Goal: Information Seeking & Learning: Understand process/instructions

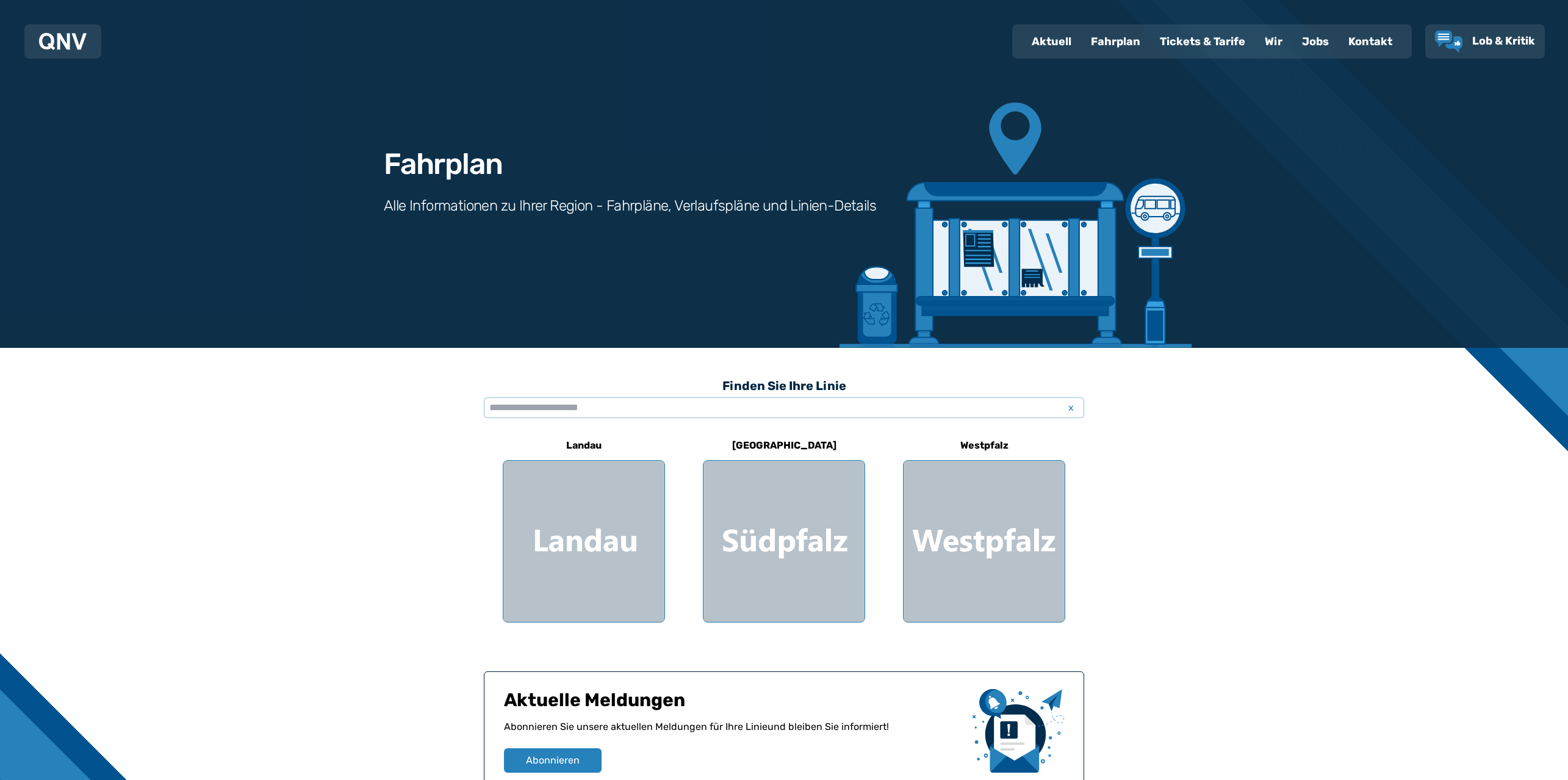
click at [985, 476] on div at bounding box center [984, 541] width 161 height 161
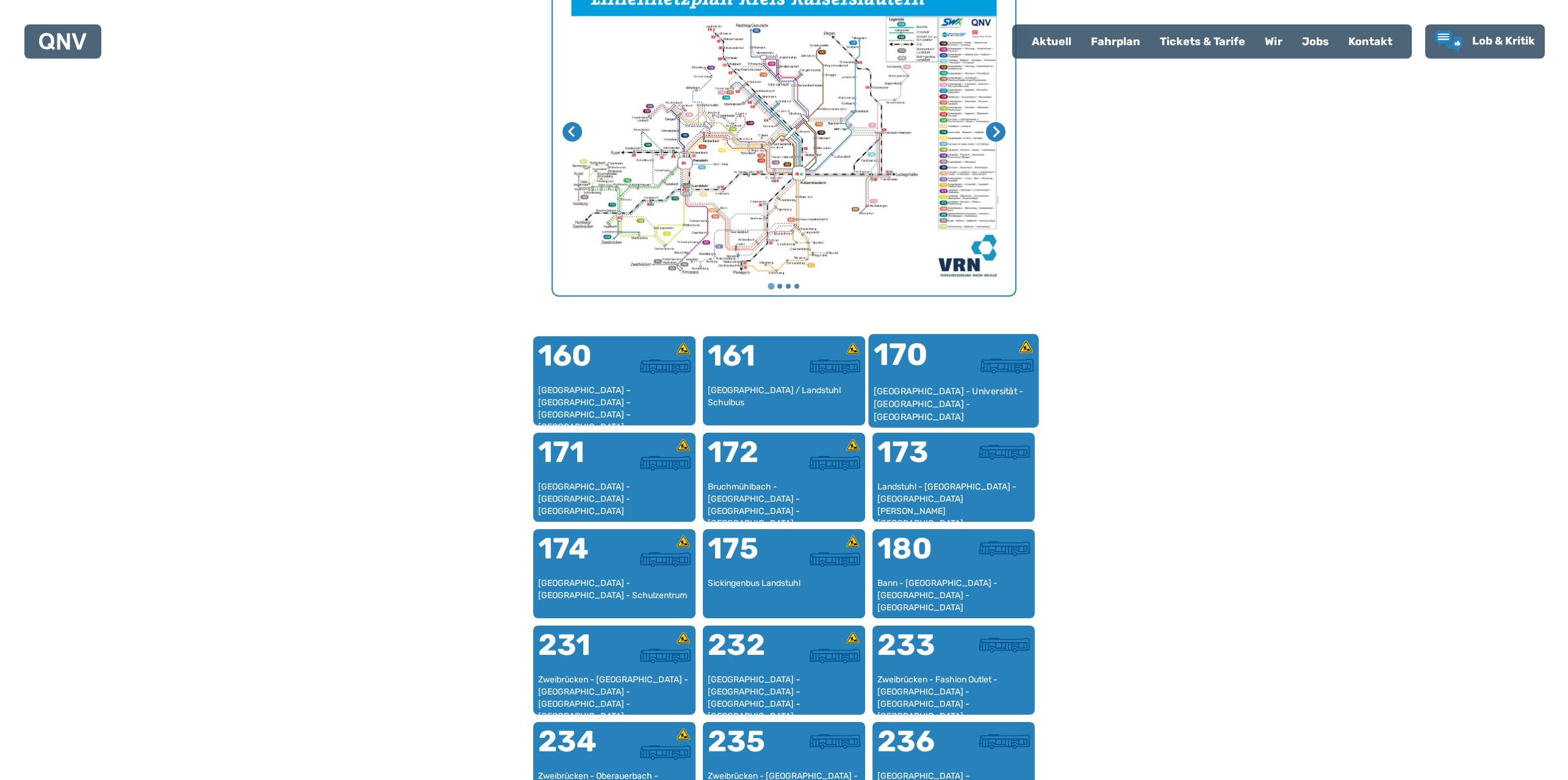
click at [922, 380] on div "170" at bounding box center [913, 362] width 80 height 46
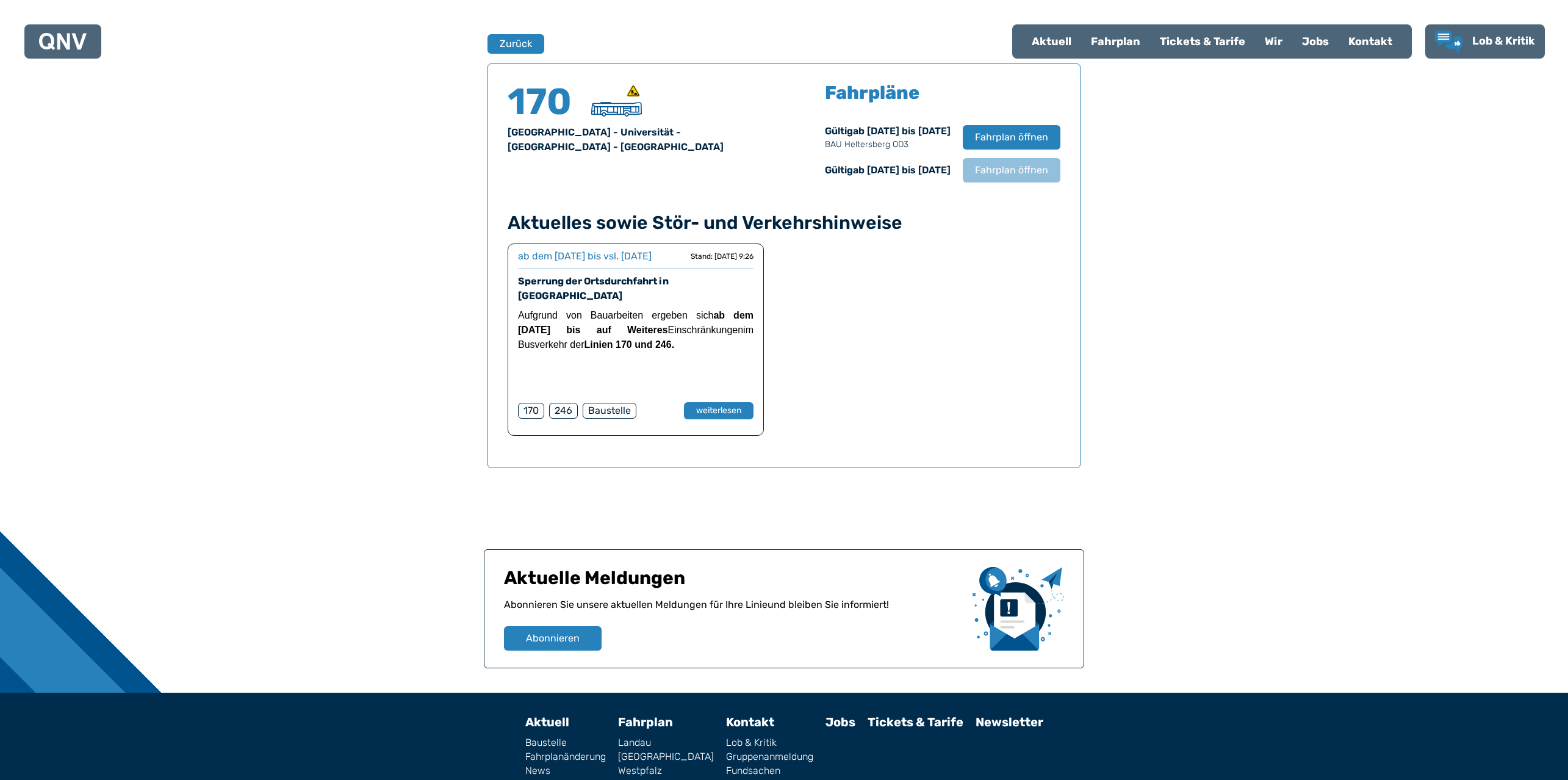
scroll to position [804, 0]
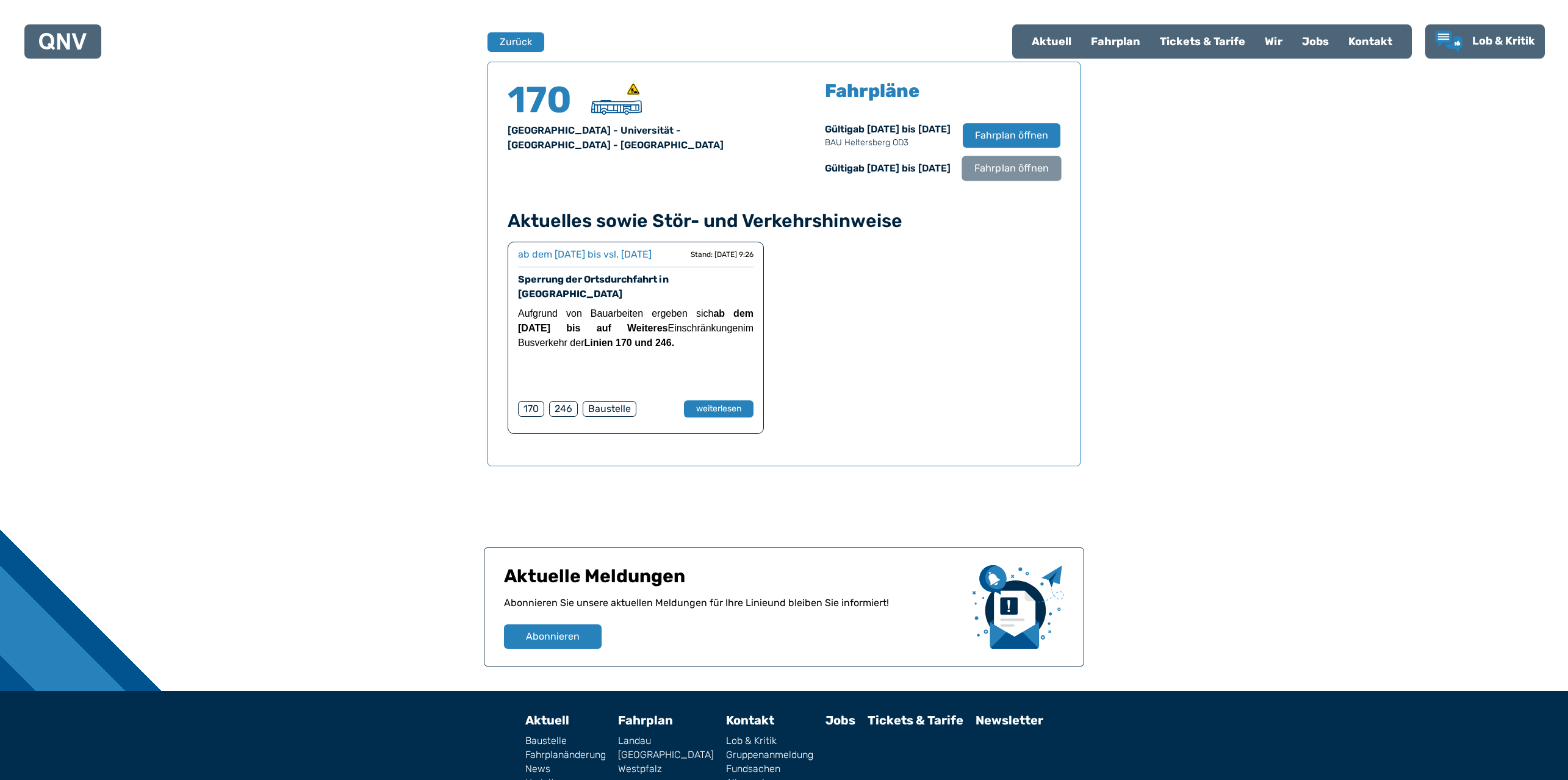
click at [1004, 163] on span "Fahrplan öffnen" at bounding box center [1012, 168] width 75 height 15
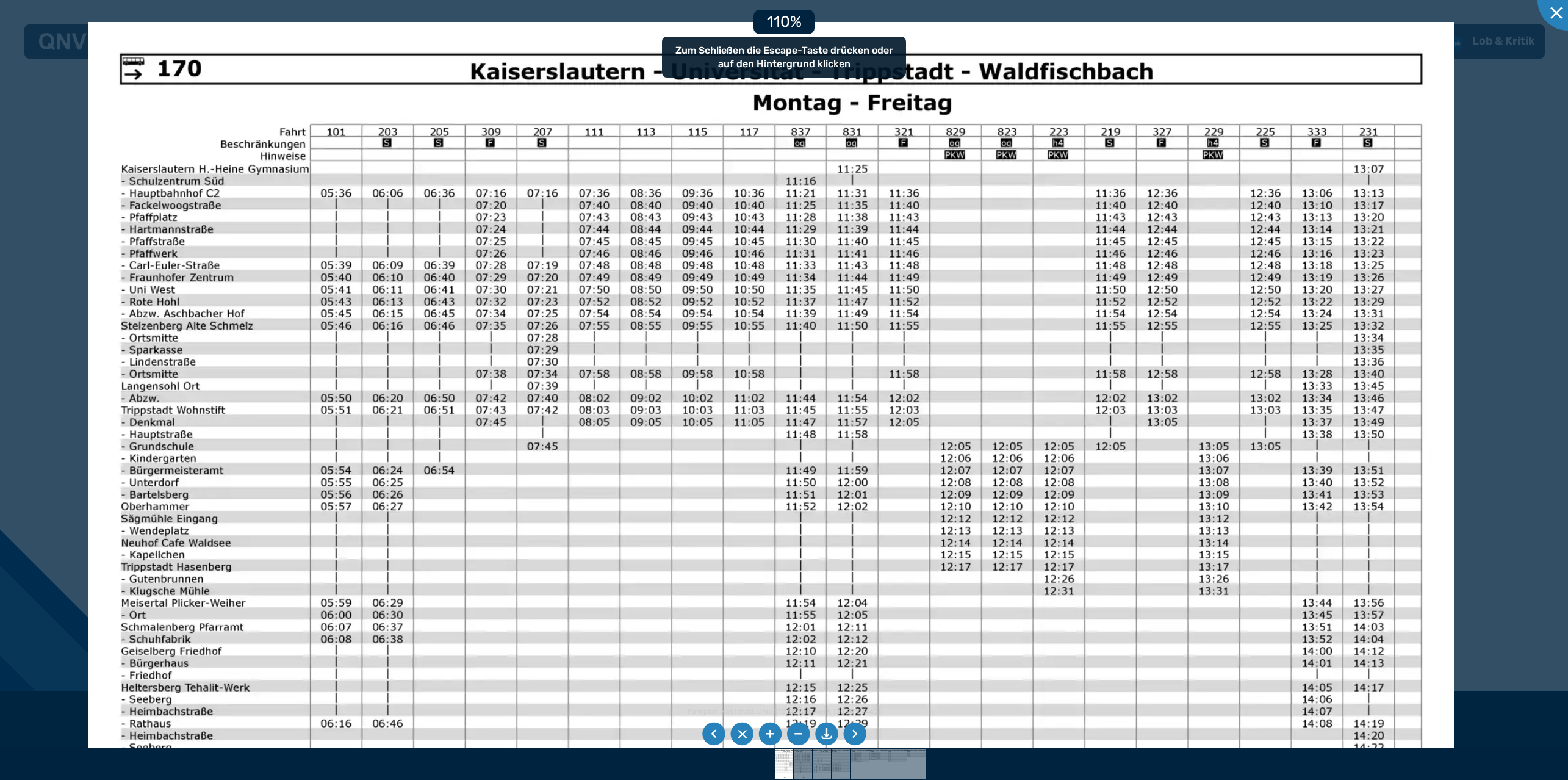
click at [573, 363] on img at bounding box center [772, 505] width 1366 height 966
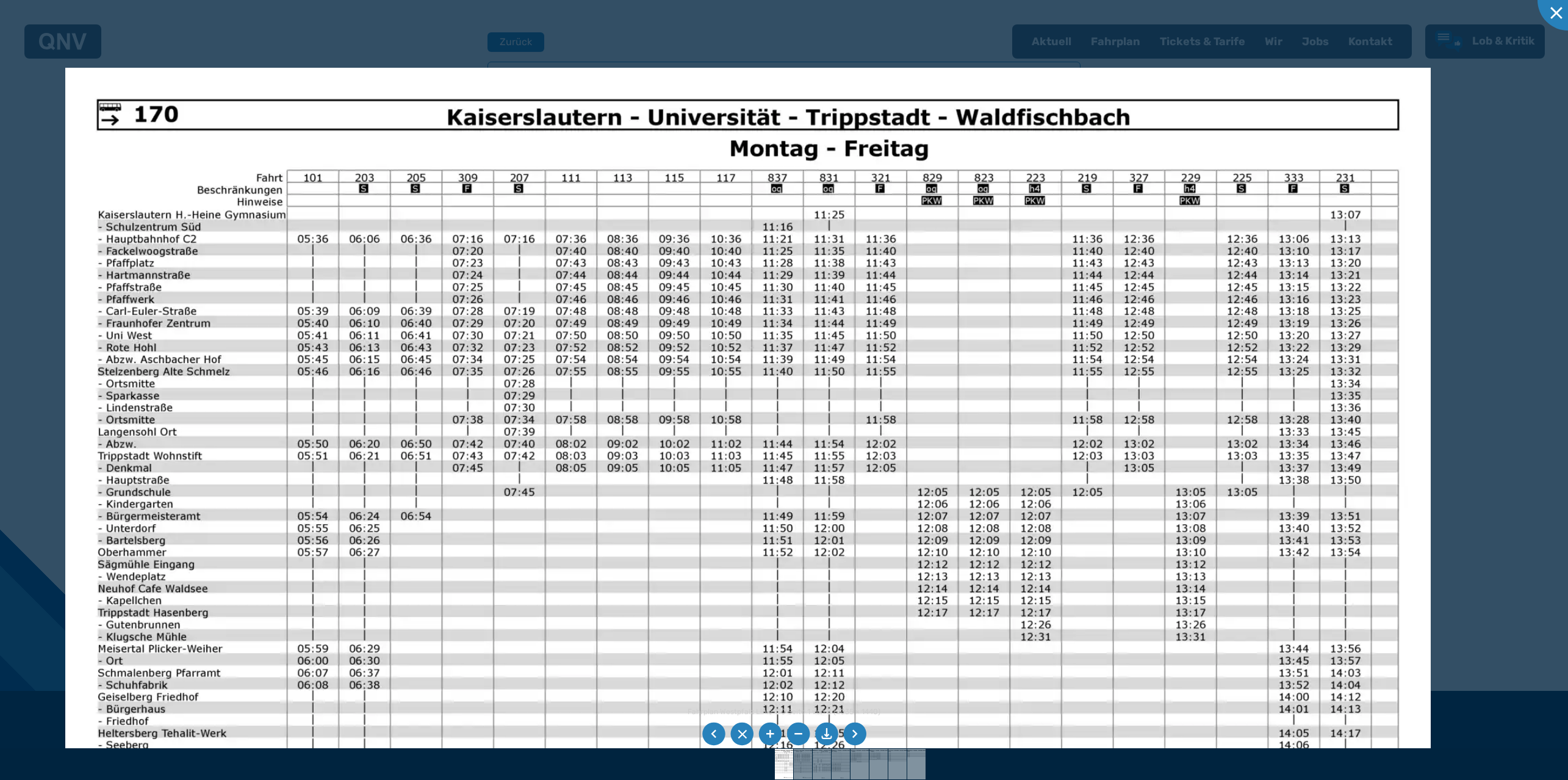
click at [156, 433] on img at bounding box center [748, 551] width 1366 height 966
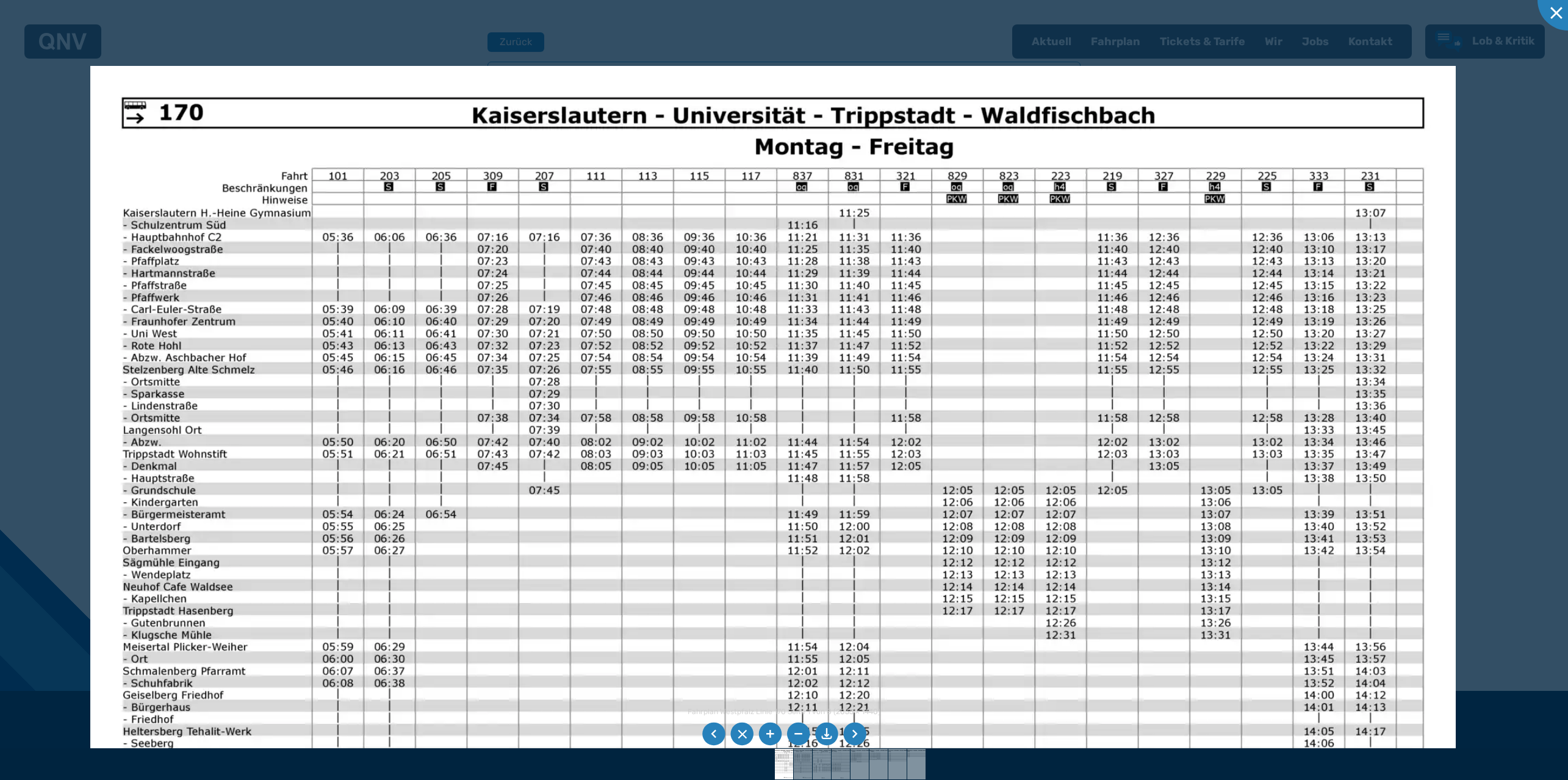
click at [211, 437] on img at bounding box center [774, 549] width 1366 height 966
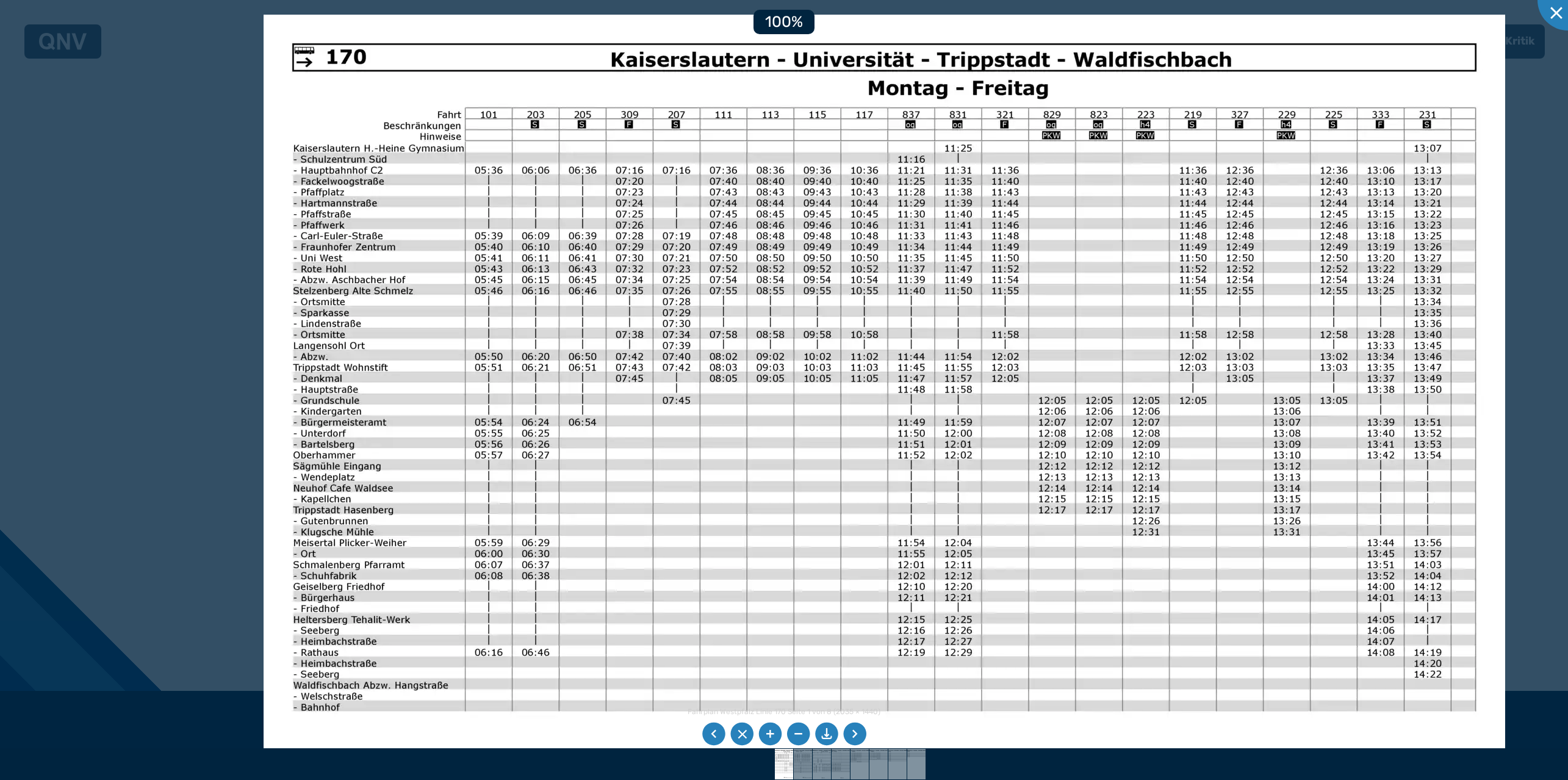
click at [541, 382] on img at bounding box center [884, 454] width 1241 height 879
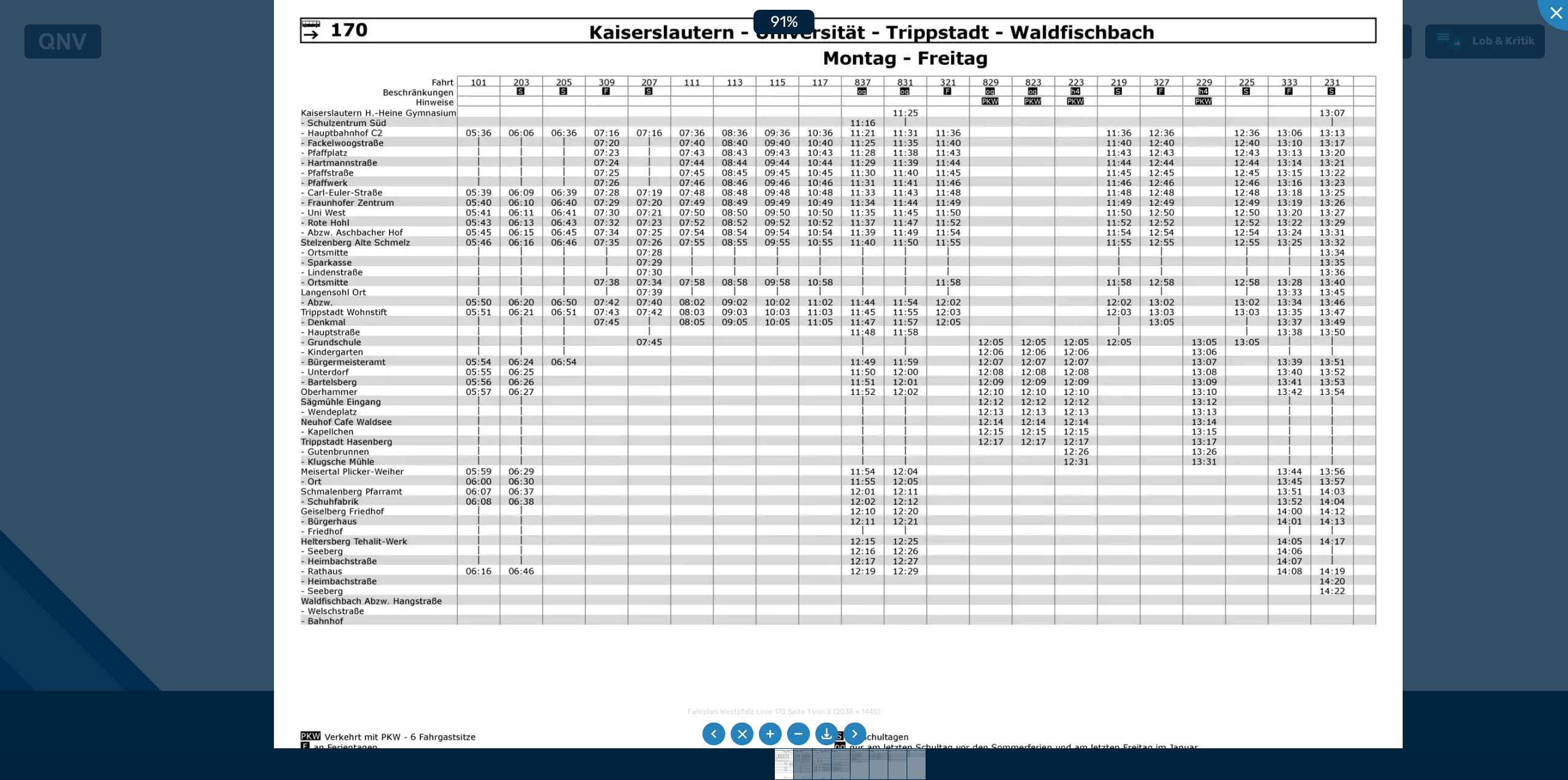
click at [850, 731] on li at bounding box center [855, 734] width 23 height 23
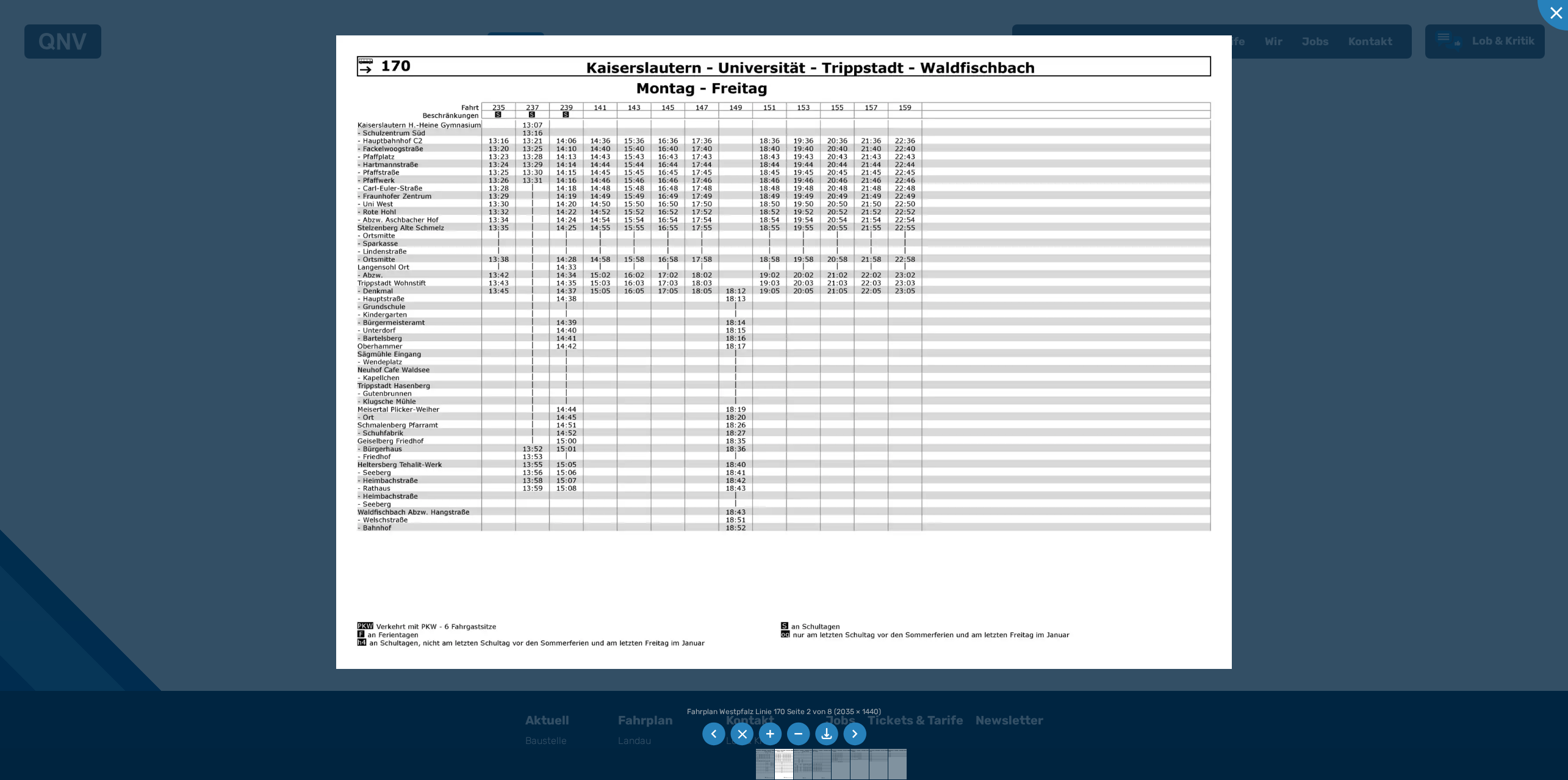
click at [851, 730] on li at bounding box center [855, 734] width 23 height 23
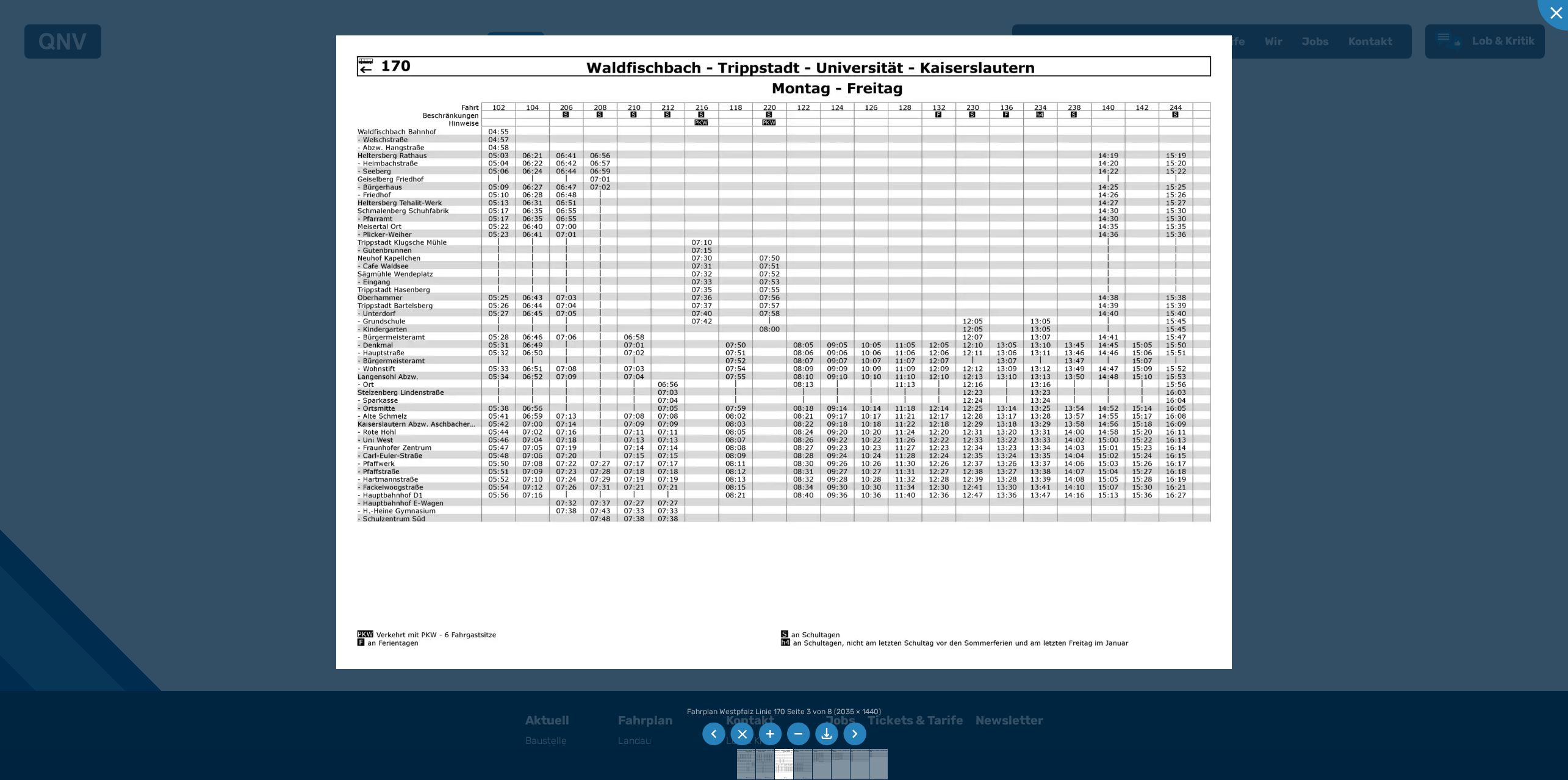
click at [851, 730] on li at bounding box center [855, 734] width 23 height 23
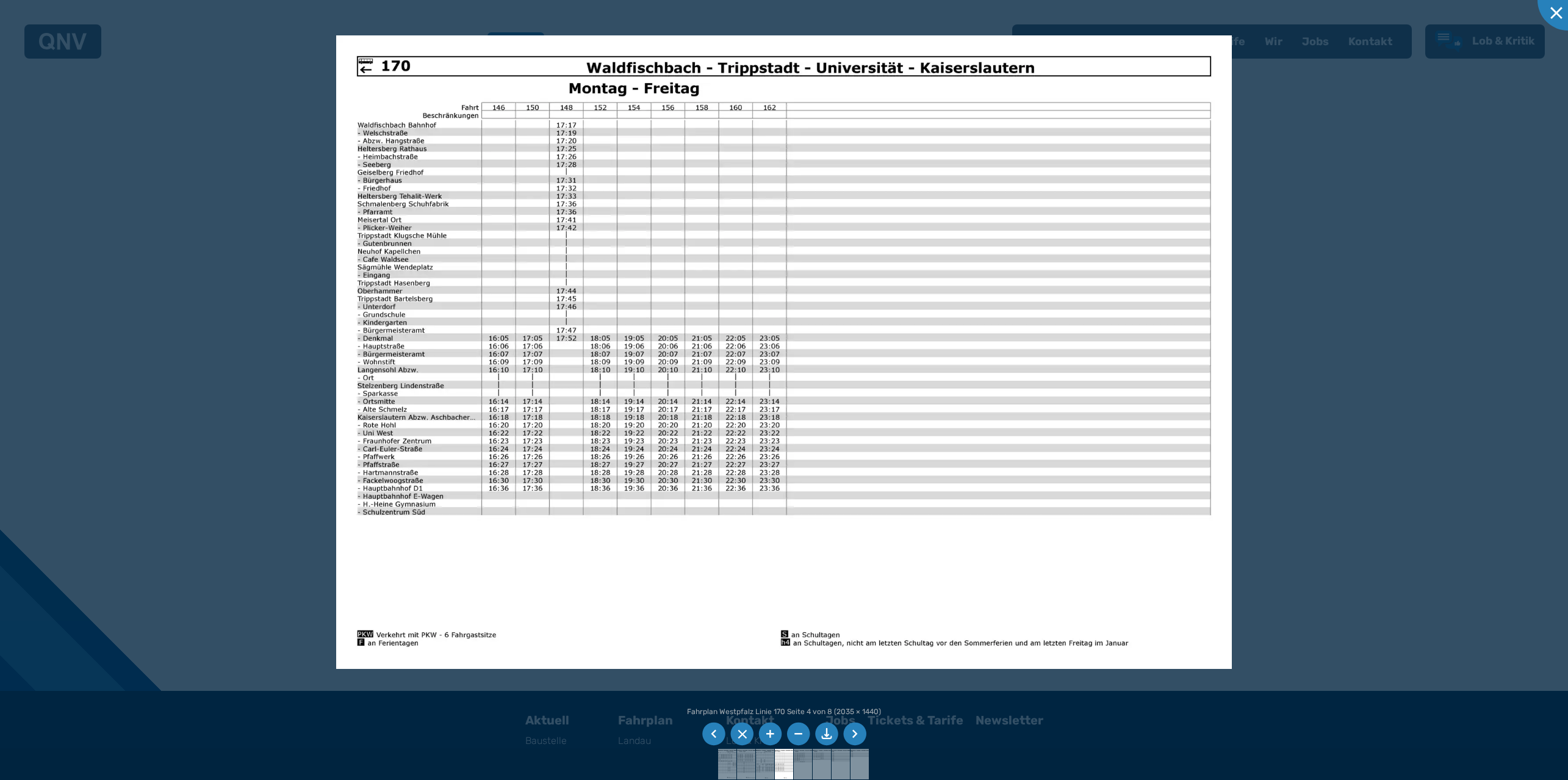
click at [712, 727] on li at bounding box center [713, 734] width 23 height 23
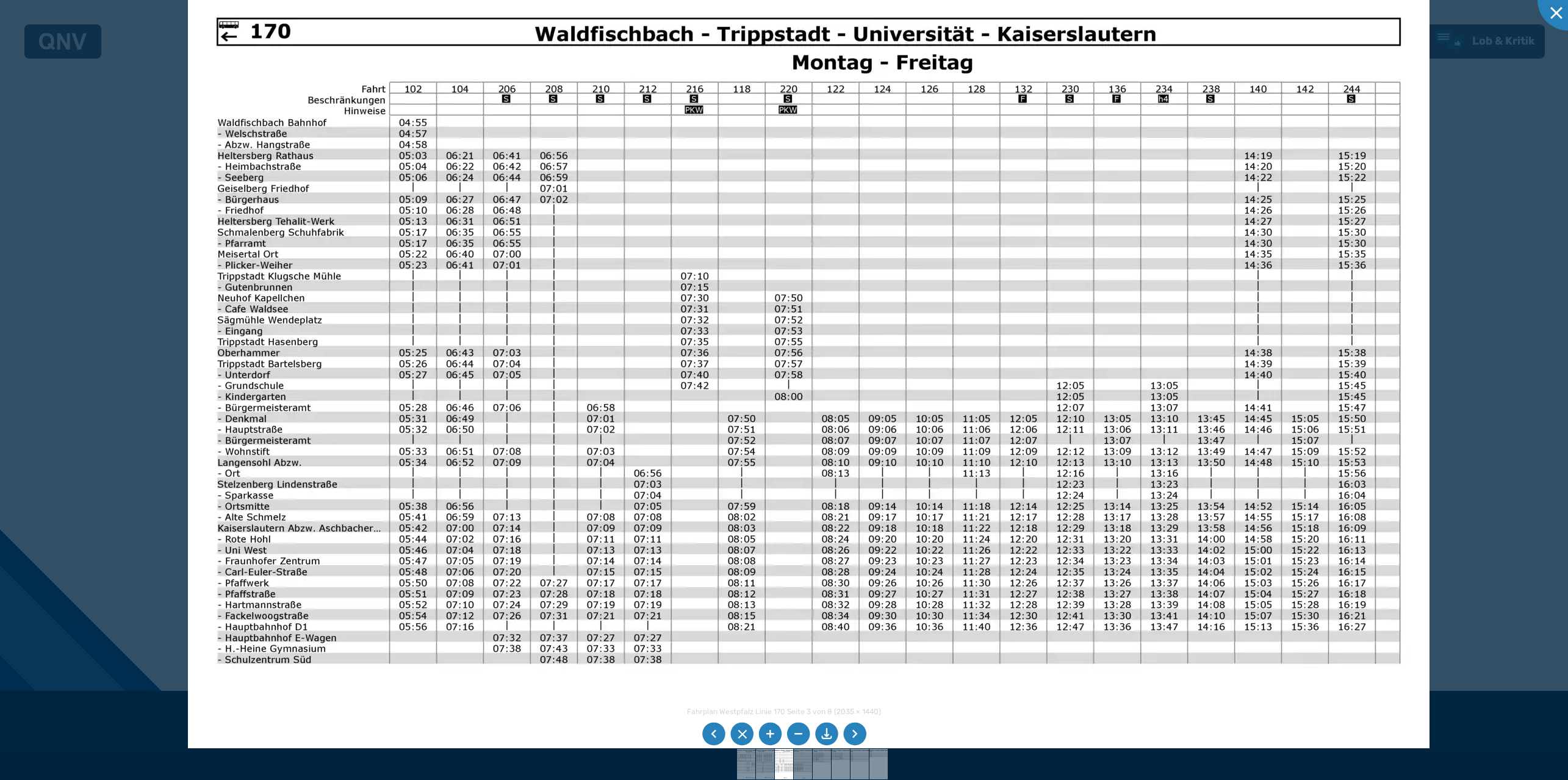
click at [363, 447] on img at bounding box center [808, 429] width 1241 height 879
click at [748, 437] on img at bounding box center [808, 429] width 1241 height 879
